Goal: Find specific page/section: Find specific page/section

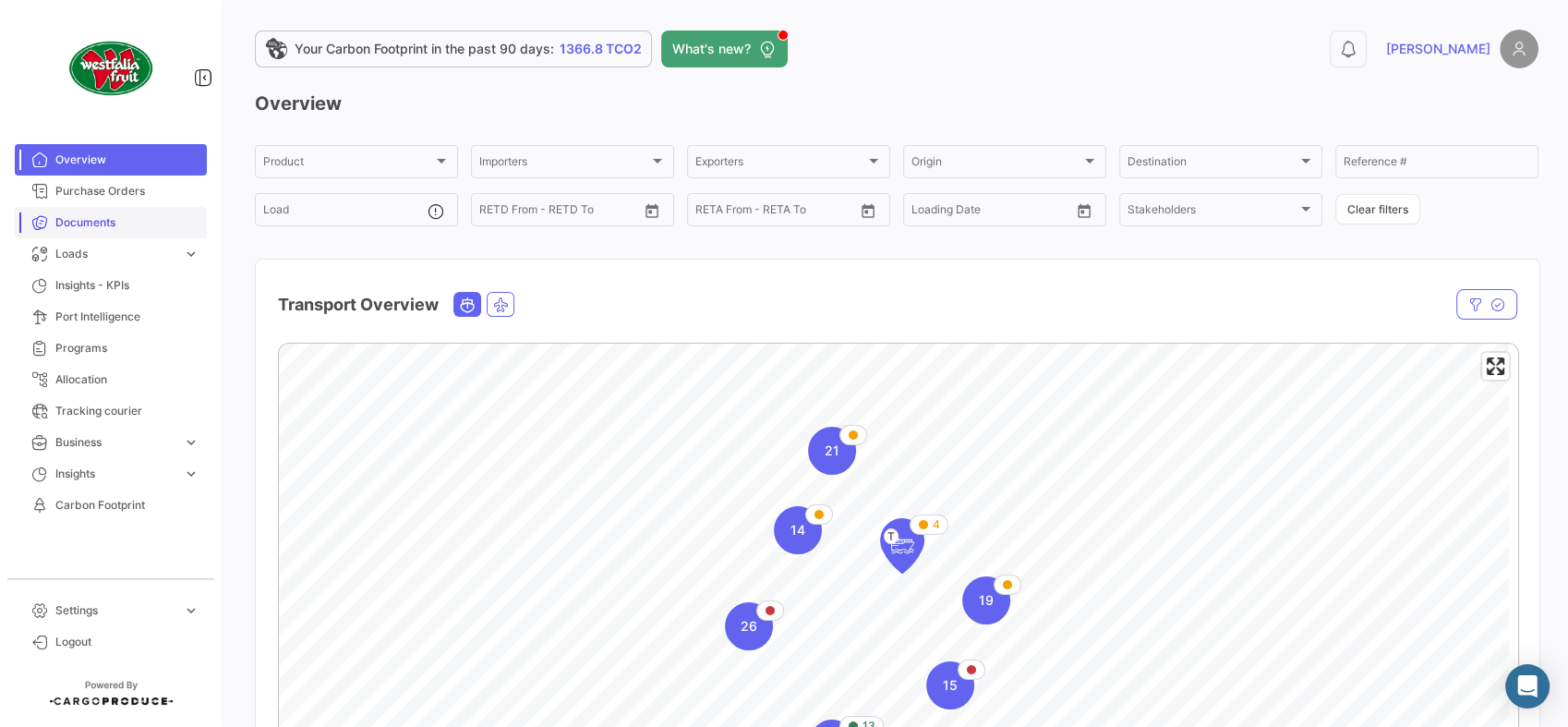
click at [104, 221] on span "Documents" at bounding box center [127, 222] width 144 height 17
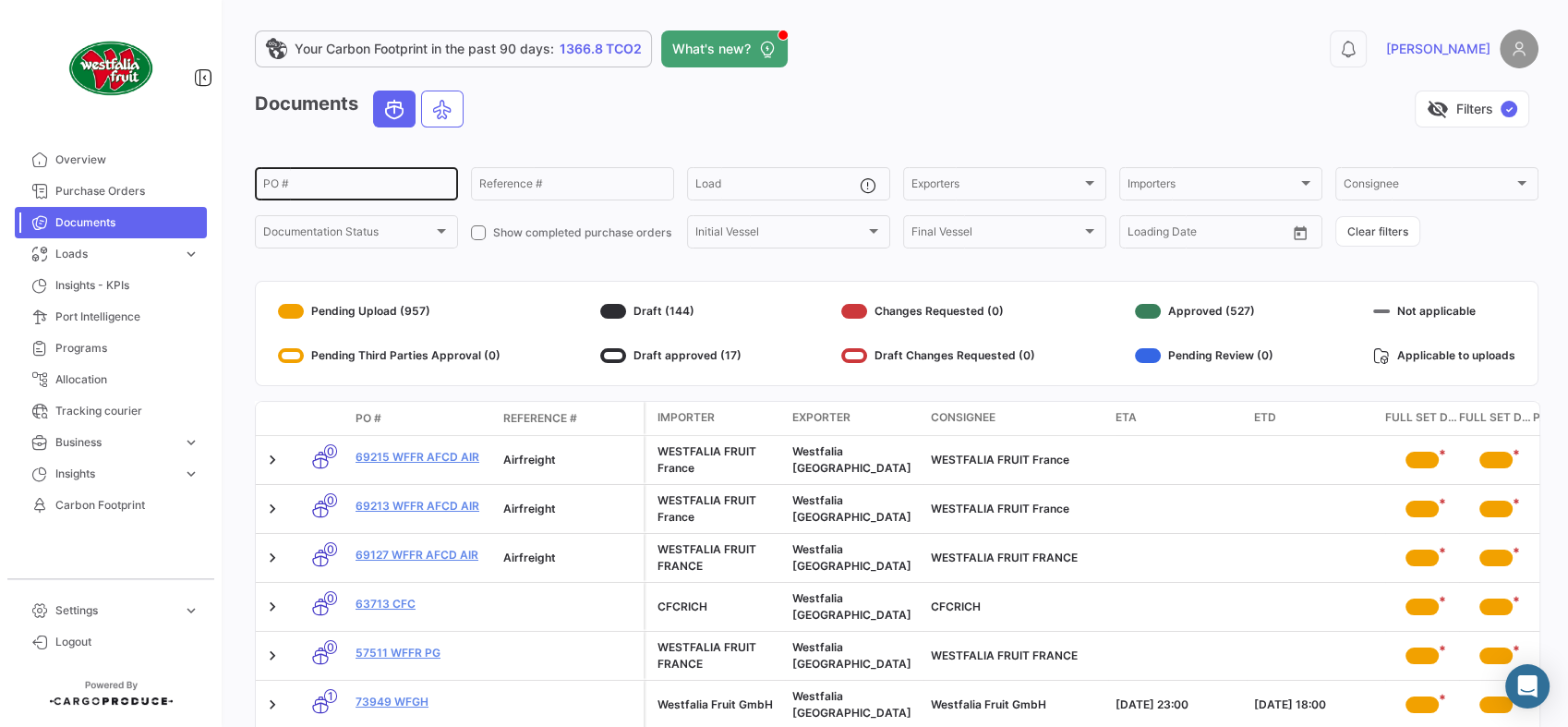
click at [386, 185] on input "PO #" at bounding box center [356, 186] width 187 height 13
paste input "74080"
click at [386, 188] on input "74080" at bounding box center [356, 186] width 187 height 13
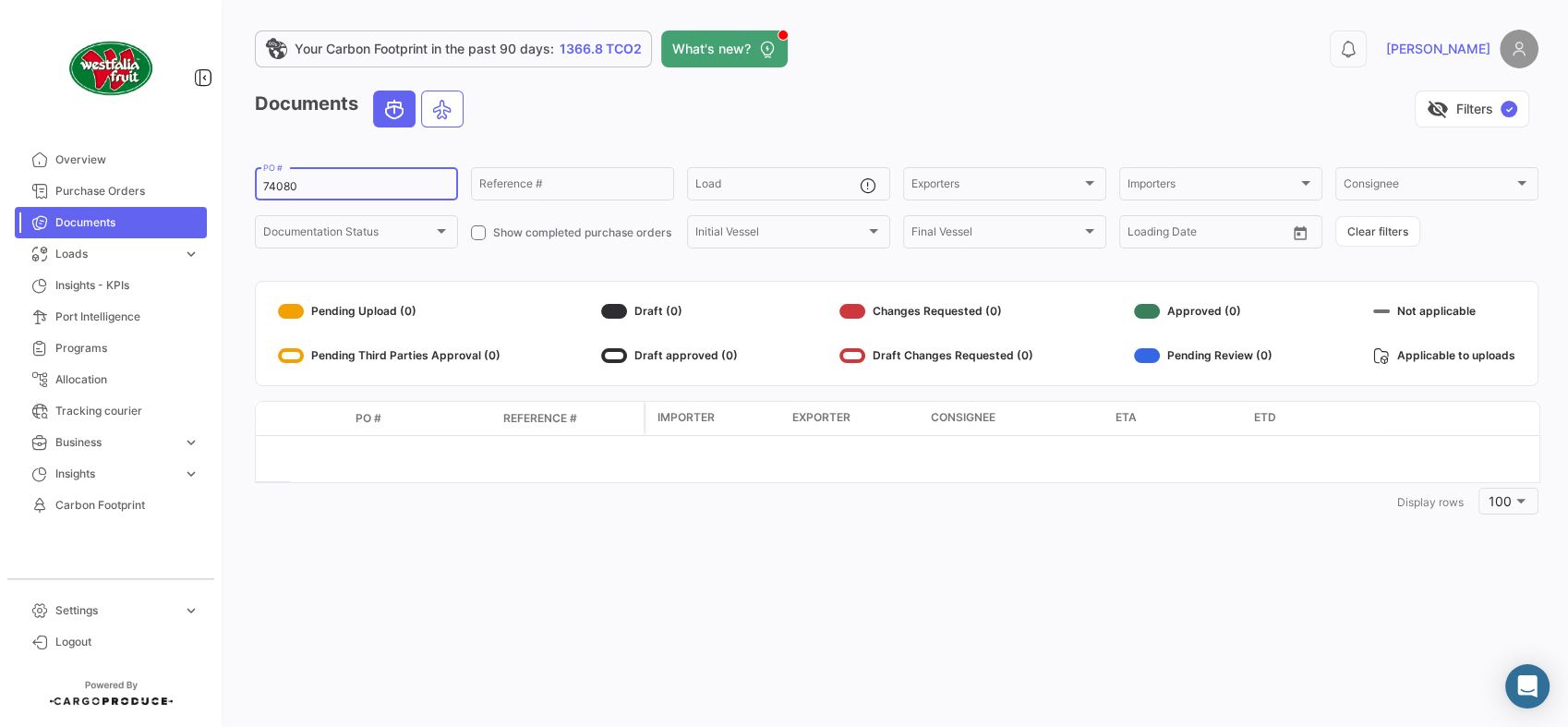
click at [275, 188] on input "74080" at bounding box center [356, 186] width 187 height 13
paste input "3984"
click at [285, 176] on div "73984 PO #" at bounding box center [356, 182] width 187 height 36
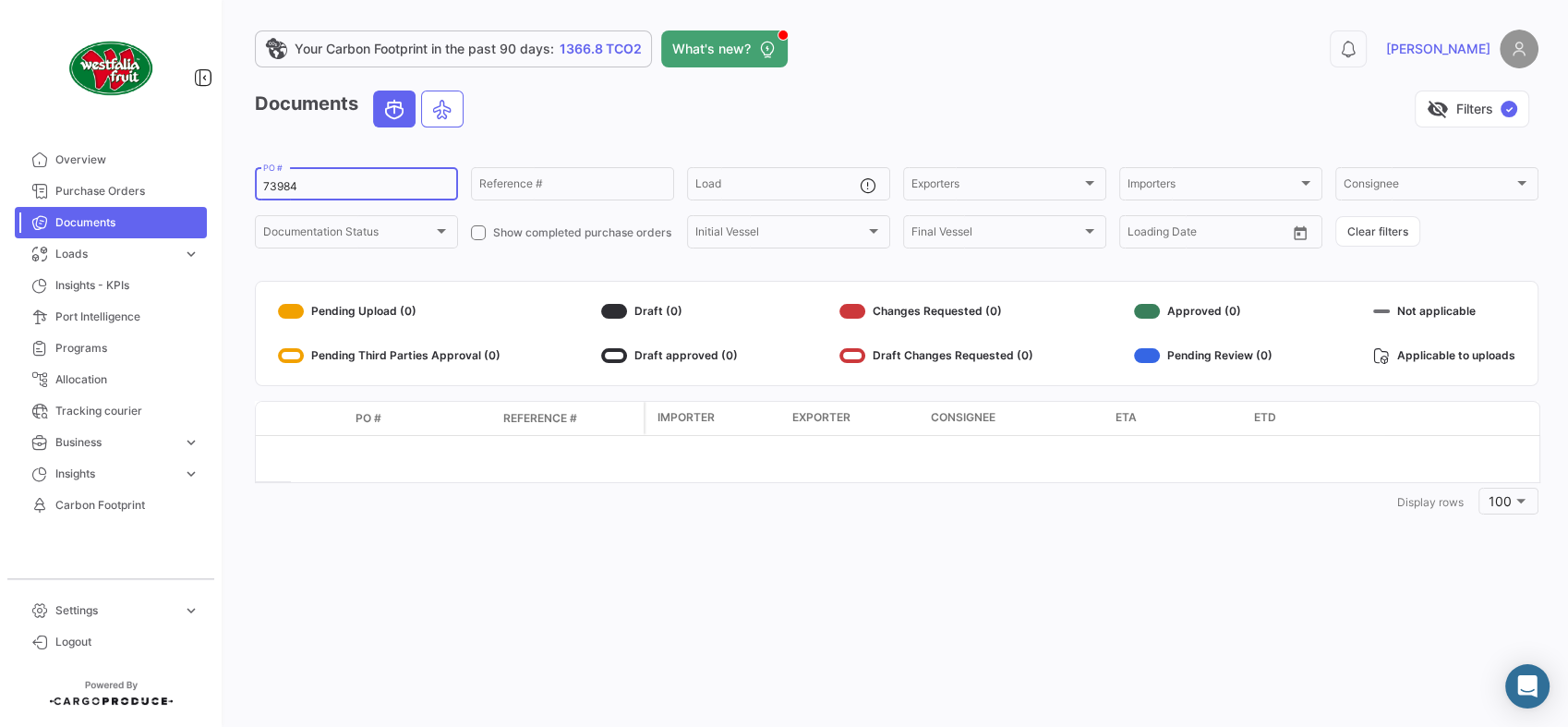
click at [286, 186] on input "73984" at bounding box center [356, 186] width 187 height 13
paste input "4020"
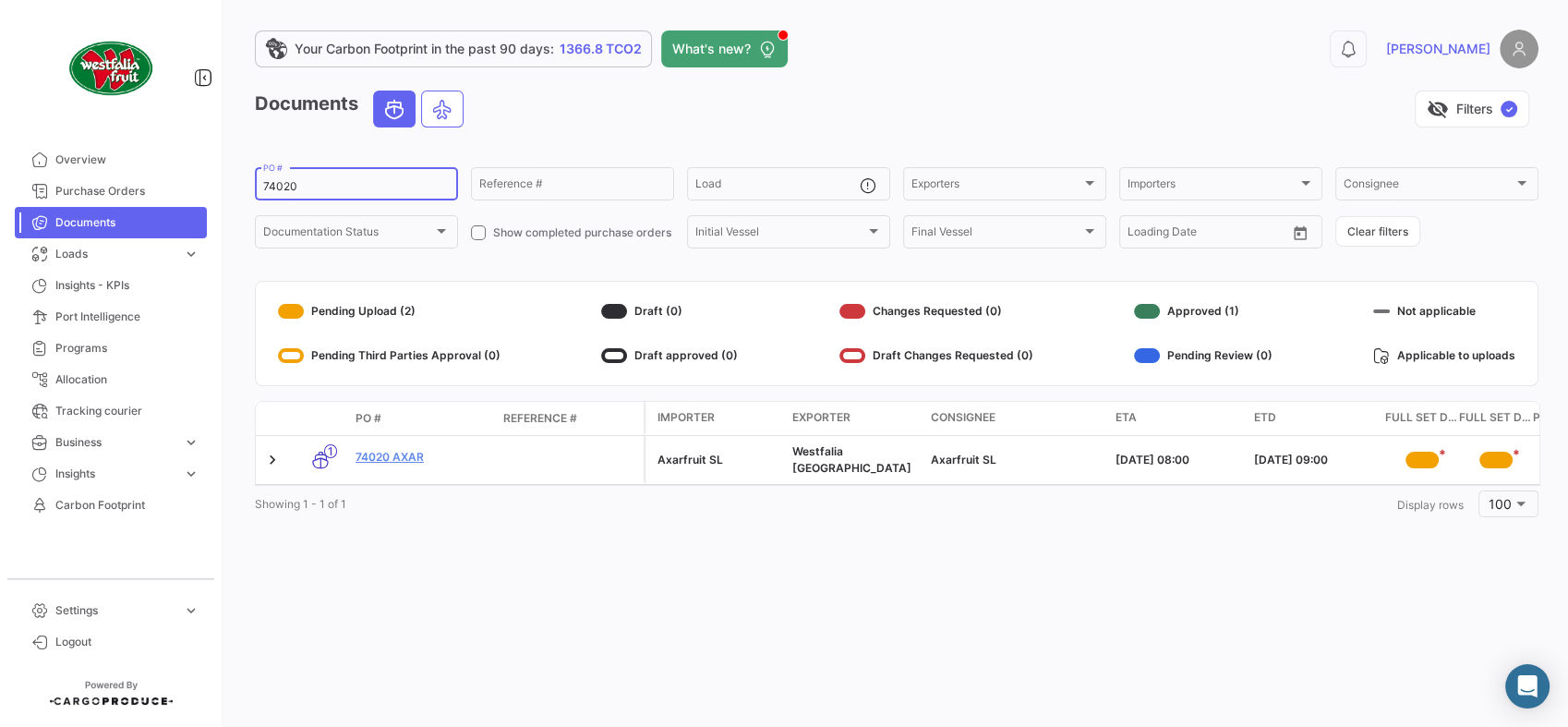
type input "74020"
click at [694, 503] on div "Showing 1 - 1 of 1 1 Display rows 100" at bounding box center [897, 504] width 1283 height 33
